Goal: Transaction & Acquisition: Purchase product/service

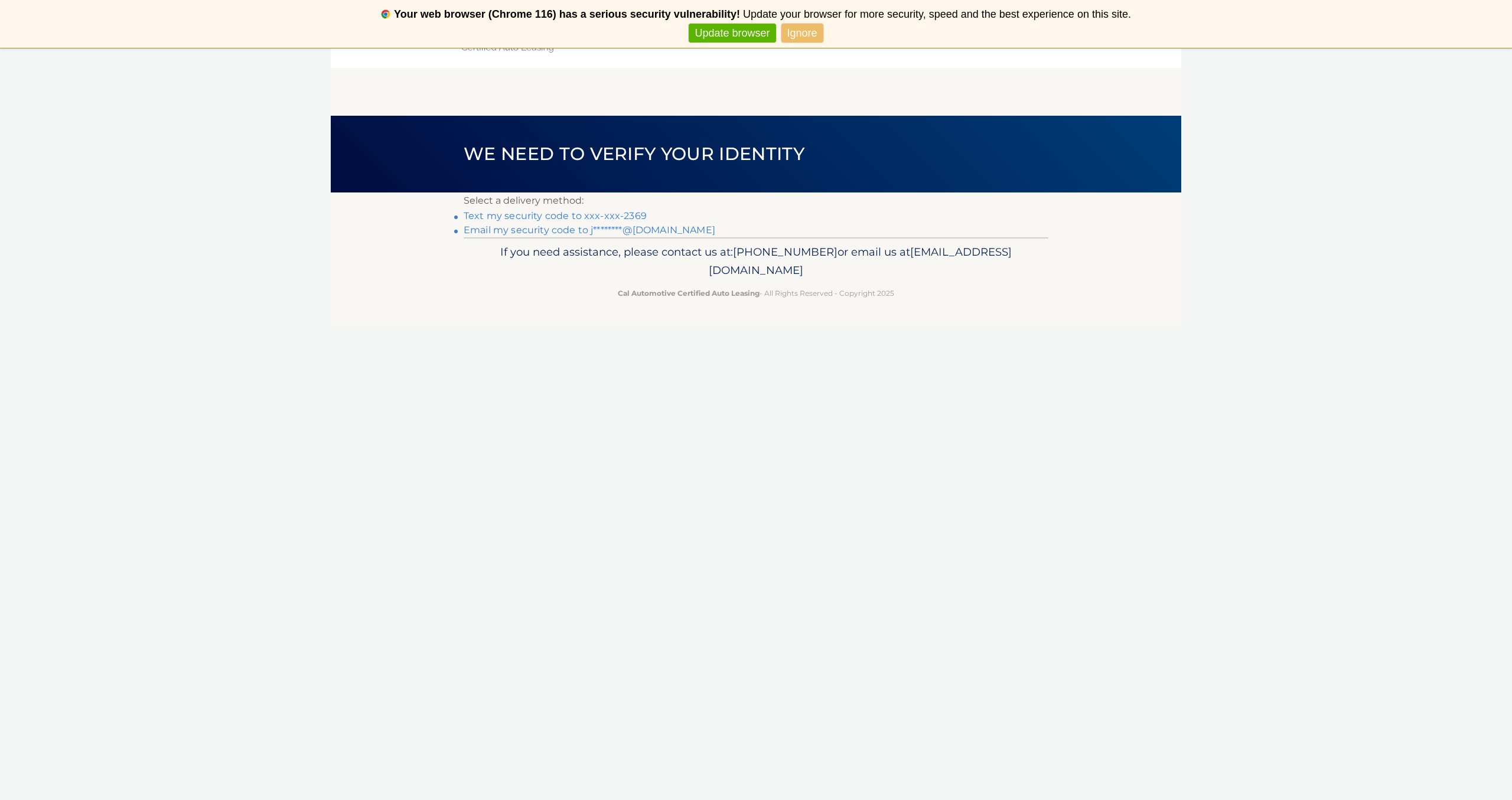
click at [535, 230] on link "Email my security code to j********@msn.com" at bounding box center [589, 230] width 251 height 11
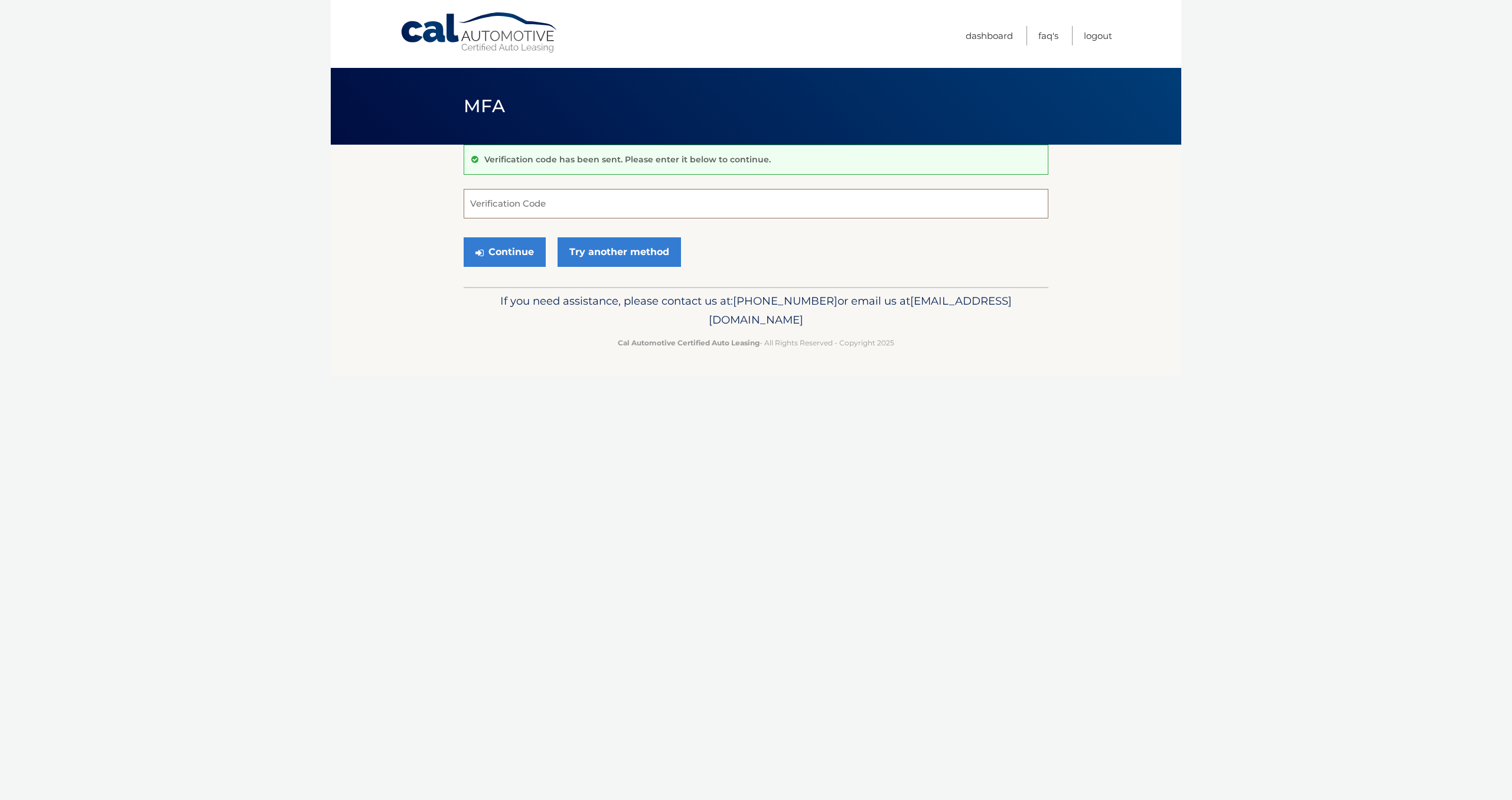
click at [488, 201] on input "Verification Code" at bounding box center [755, 203] width 584 height 30
type input "288062"
click at [463, 238] on button "Continue" at bounding box center [505, 252] width 82 height 30
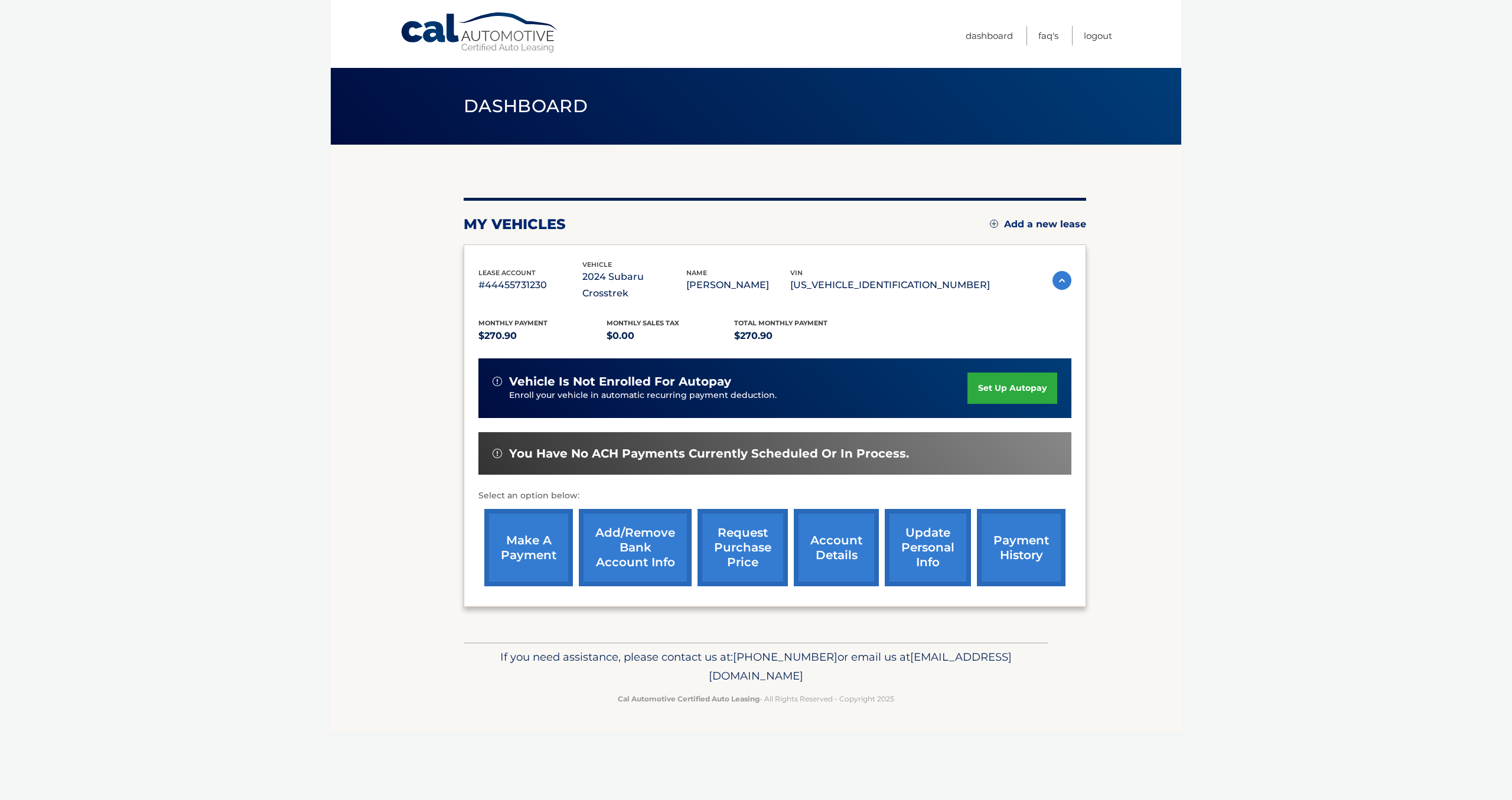
click at [534, 538] on link "make a payment" at bounding box center [528, 547] width 89 height 78
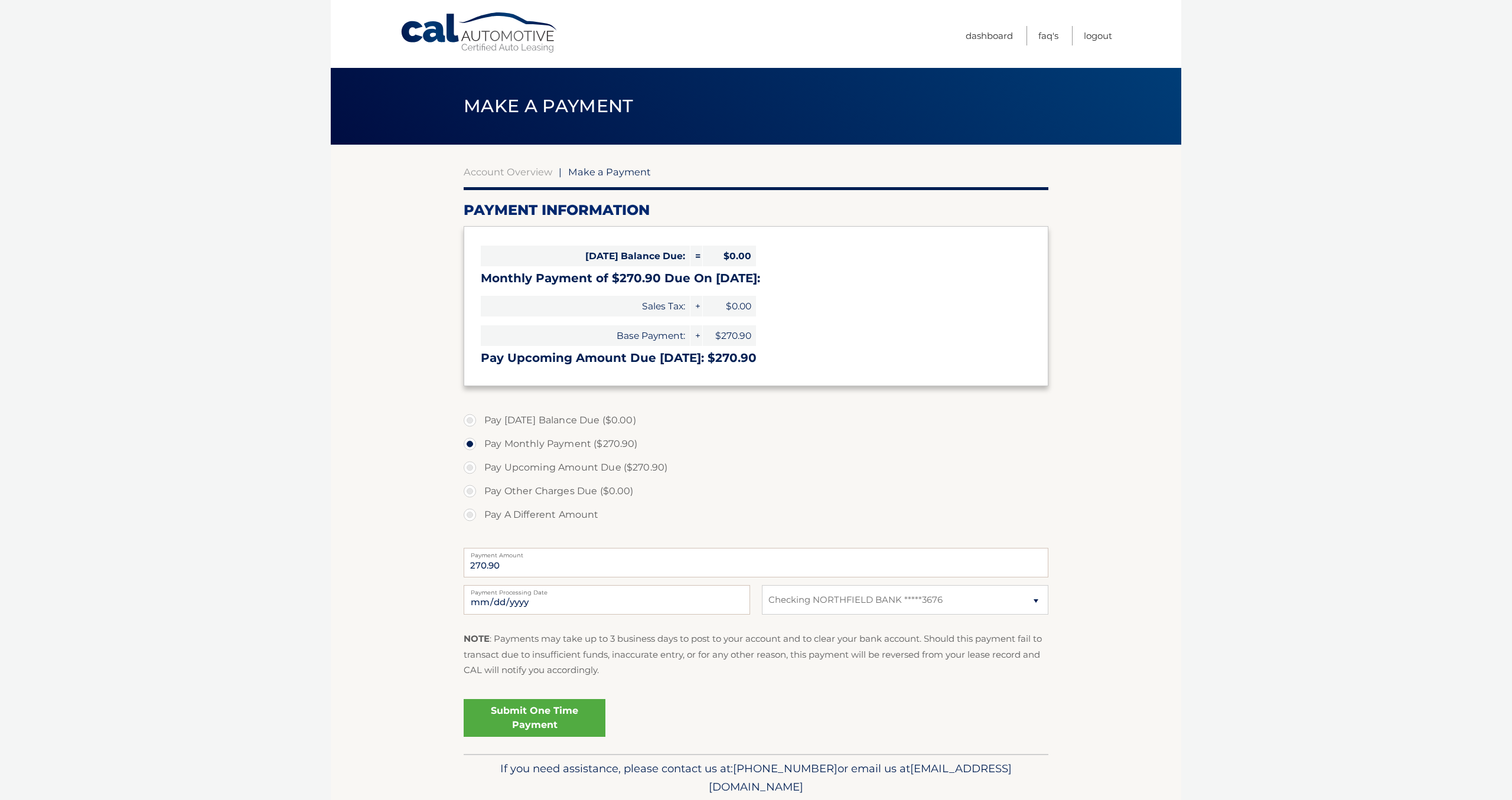
select select "ZjJkODZlMmItZTQwMC00MzU4LTgyOTItNDEzZjVjZTZhYThm"
click at [544, 711] on link "Submit One Time Payment" at bounding box center [534, 718] width 141 height 38
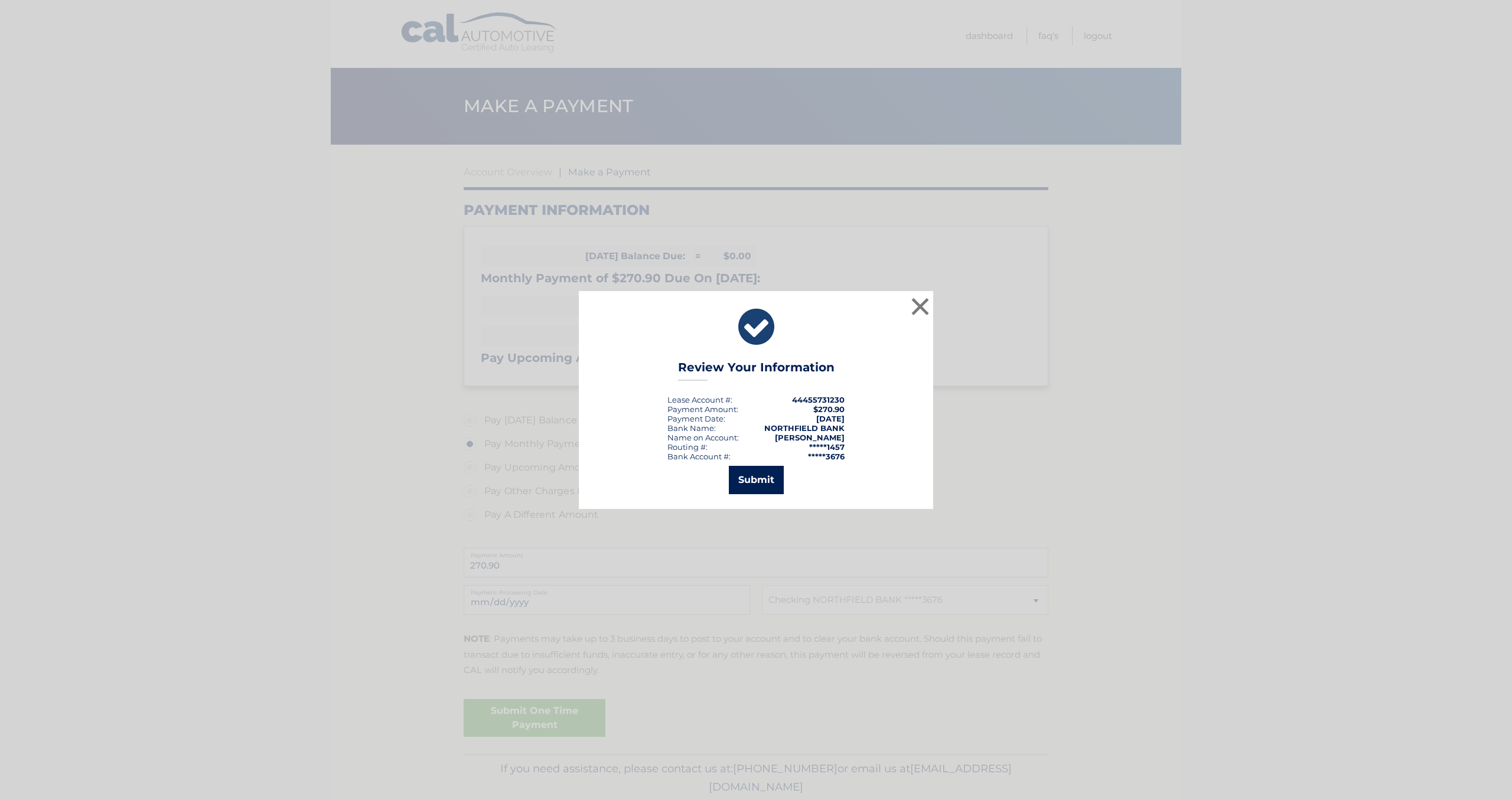
click at [769, 479] on button "Submit" at bounding box center [756, 480] width 55 height 28
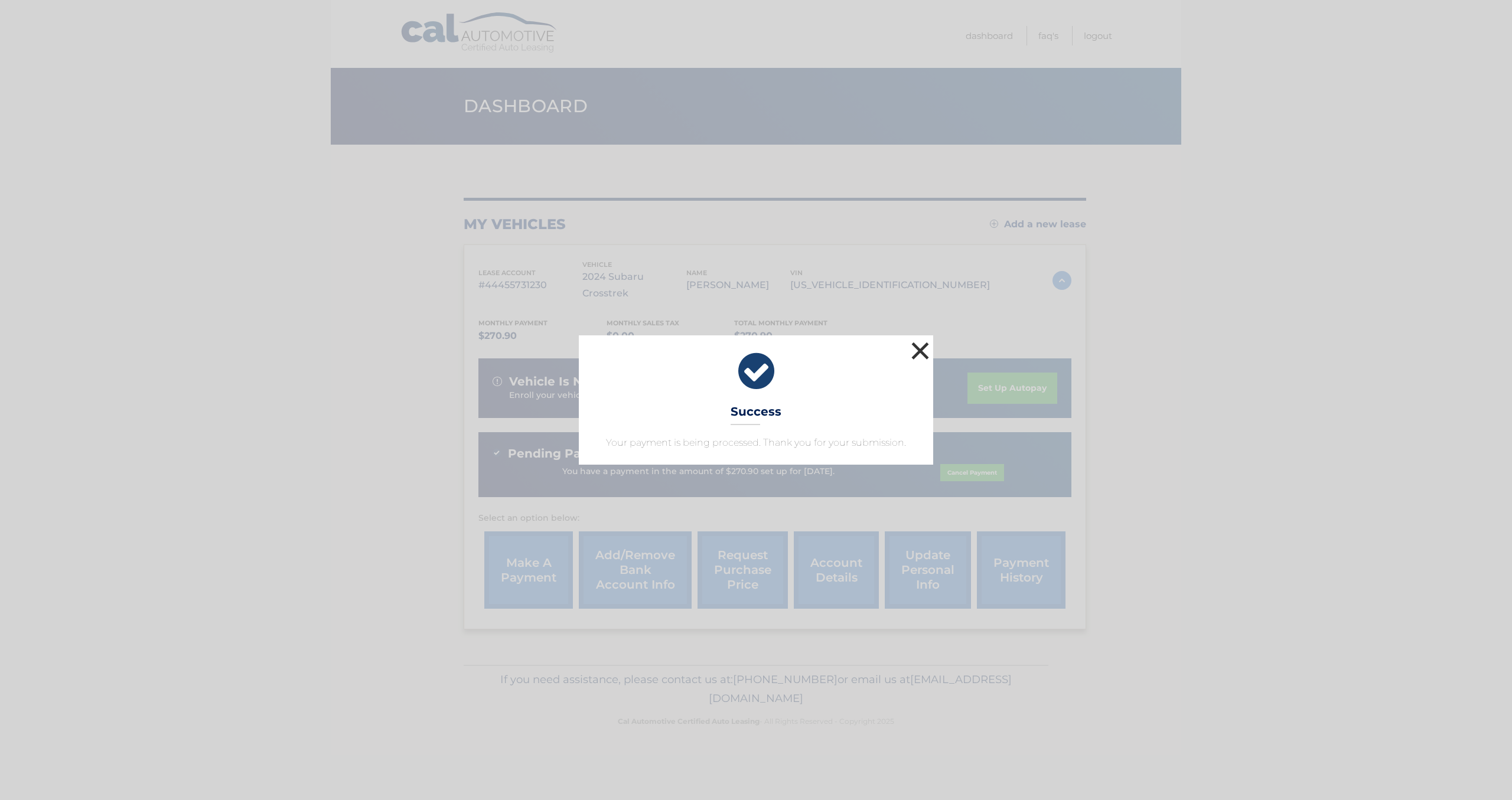
click at [917, 355] on button "×" at bounding box center [920, 351] width 23 height 23
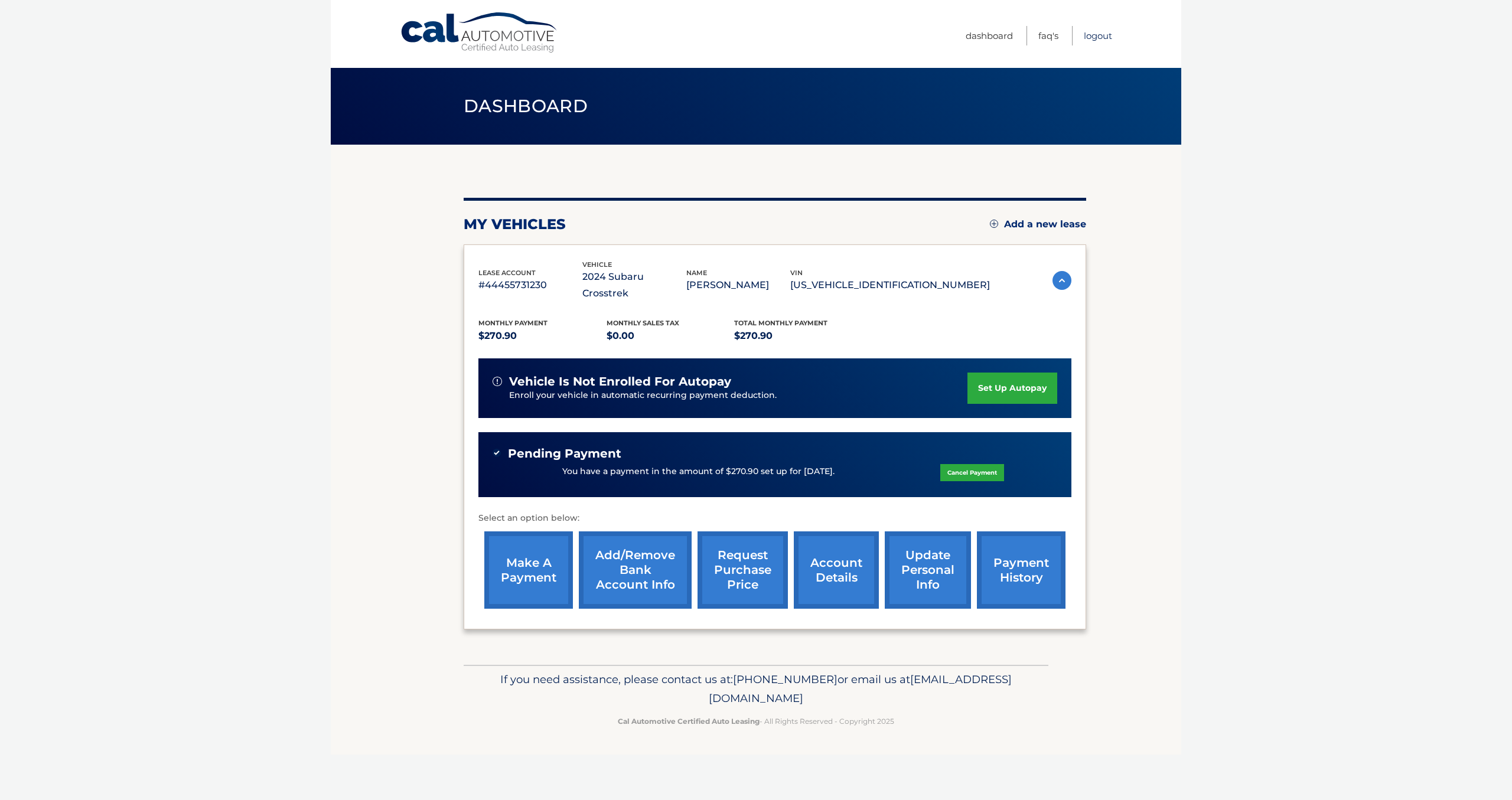
click at [1099, 36] on link "Logout" at bounding box center [1097, 36] width 28 height 19
